Goal: Share content: Share content

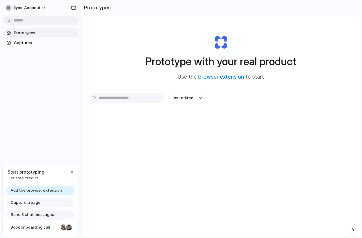
click at [230, 122] on div "Last edited" at bounding box center [221, 119] width 264 height 53
click at [227, 77] on link "browser extension" at bounding box center [221, 77] width 46 height 6
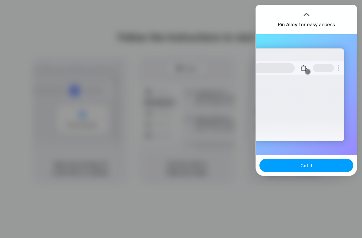
click at [306, 167] on span "Got it" at bounding box center [307, 165] width 12 height 6
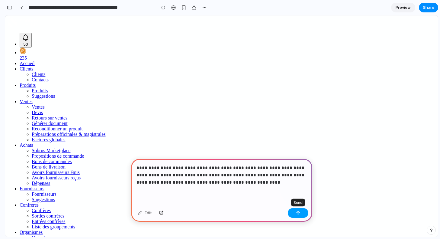
click at [296, 213] on div "button" at bounding box center [298, 213] width 4 height 4
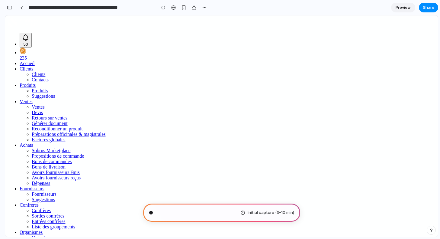
type input "**********"
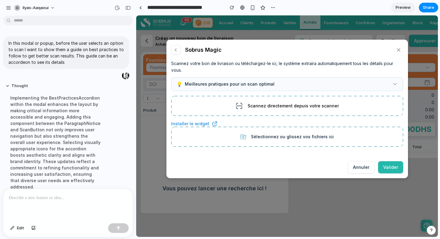
scroll to position [57, 0]
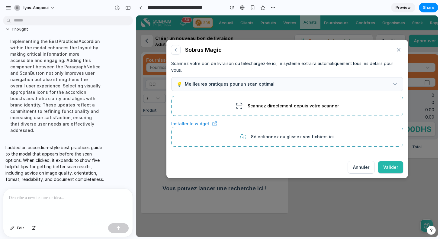
click at [395, 85] on icon at bounding box center [395, 84] width 3 height 2
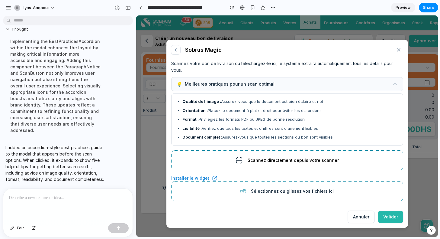
click at [395, 85] on button "💡 Meilleures pratiques pour un scan optimal" at bounding box center [287, 84] width 232 height 14
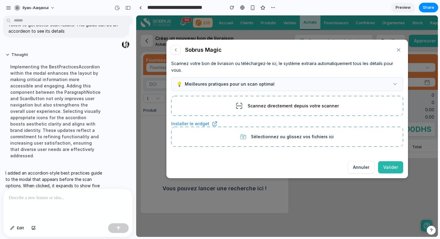
scroll to position [48, 0]
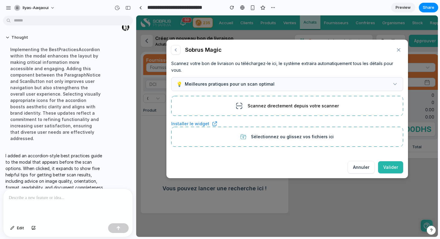
click at [398, 82] on button "💡 Meilleures pratiques pour un scan optimal" at bounding box center [287, 84] width 232 height 14
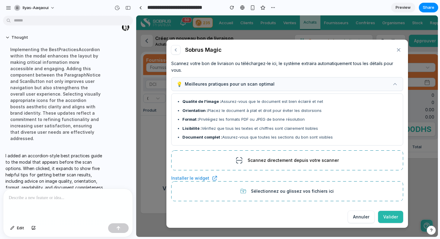
click at [392, 83] on icon at bounding box center [395, 84] width 6 height 6
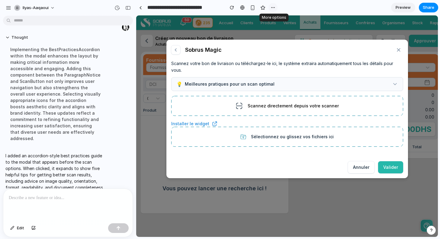
click at [273, 7] on div "button" at bounding box center [273, 7] width 5 height 5
click at [353, 9] on div "Duplicate Delete" at bounding box center [220, 119] width 440 height 239
click at [433, 8] on span "Share" at bounding box center [428, 8] width 11 height 6
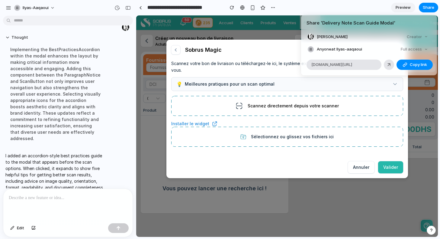
click at [425, 49] on div "Full access" at bounding box center [414, 49] width 32 height 8
click at [417, 64] on span "Copy link" at bounding box center [418, 65] width 17 height 6
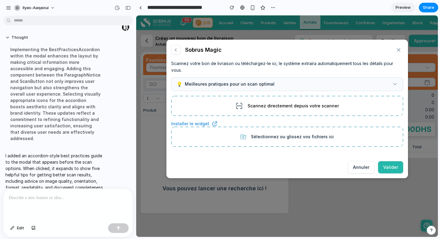
click at [370, 5] on div "Share ' Delivery Note Scan Guide Modal ' Ilyas Aaqaoui Creator Anyone at Ilyas-…" at bounding box center [220, 119] width 440 height 239
click at [129, 8] on div "button" at bounding box center [127, 8] width 5 height 4
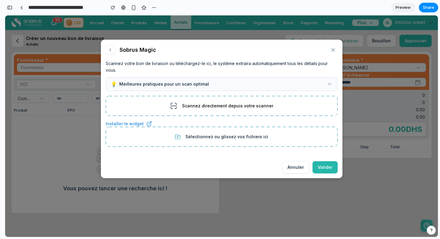
click at [404, 10] on span "Preview" at bounding box center [403, 8] width 15 height 6
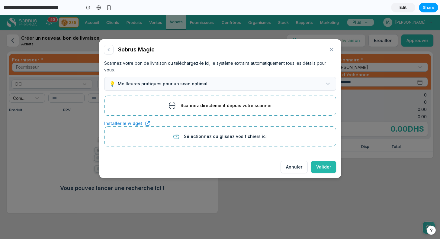
click at [432, 8] on span "Share" at bounding box center [428, 8] width 11 height 6
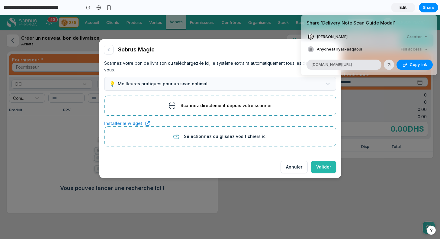
click at [426, 36] on div "Creator" at bounding box center [417, 37] width 26 height 8
click at [411, 65] on span "Copy link" at bounding box center [418, 65] width 17 height 6
click at [432, 104] on div "Share ' Delivery Note Scan Guide Modal ' Ilyas Aaqaoui Creator Anyone at Ilyas-…" at bounding box center [220, 119] width 440 height 239
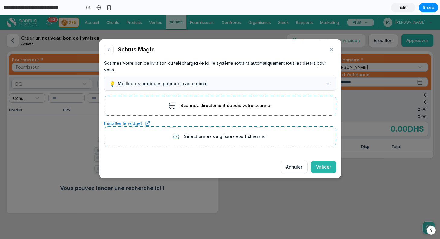
click at [329, 86] on icon at bounding box center [328, 84] width 6 height 6
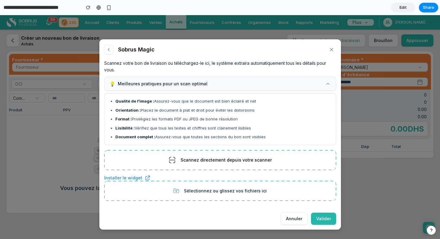
click at [401, 7] on span "Edit" at bounding box center [403, 8] width 7 height 6
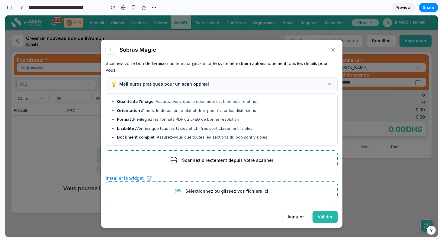
scroll to position [47, 0]
